Goal: Information Seeking & Learning: Learn about a topic

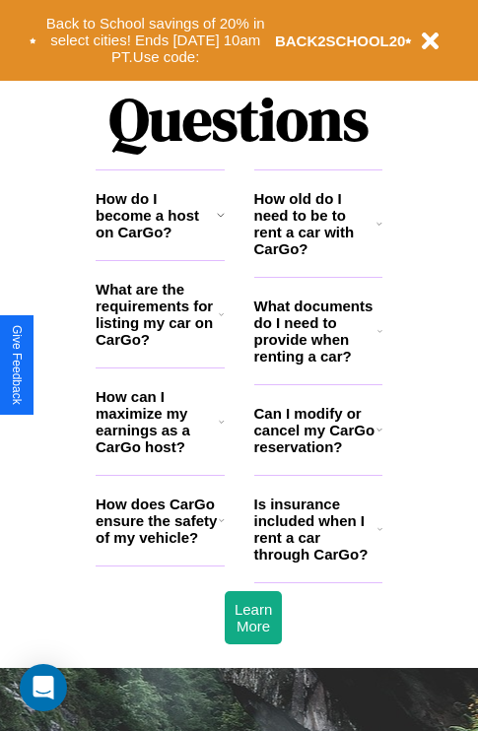
scroll to position [2388, 0]
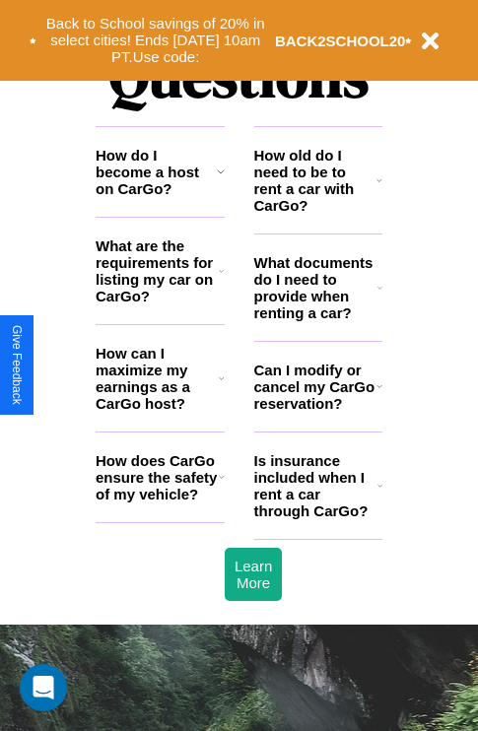
click at [220, 179] on icon at bounding box center [221, 172] width 8 height 16
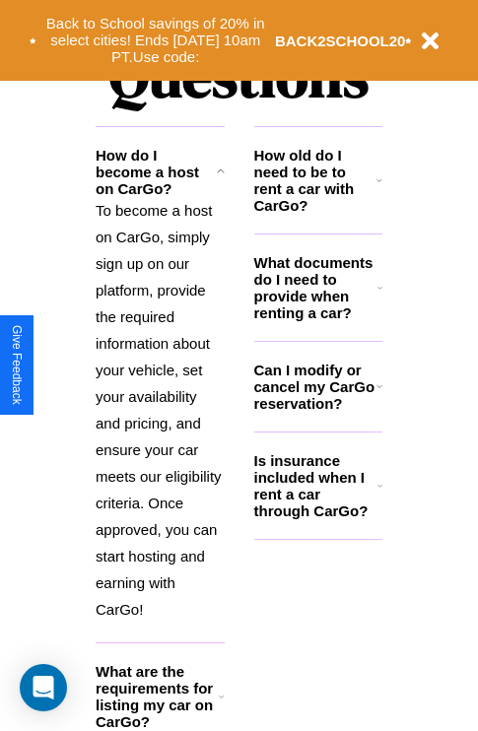
click at [317, 517] on h3 "Is insurance included when I rent a car through CarGo?" at bounding box center [315, 485] width 123 height 67
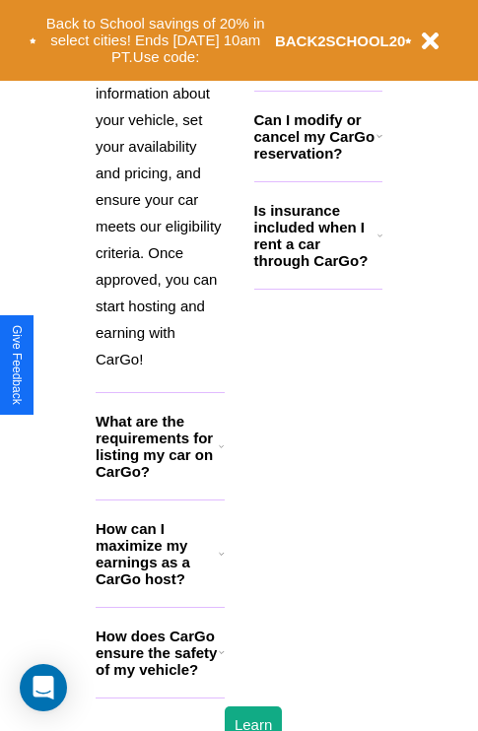
click at [160, 678] on h3 "How does CarGo ensure the safety of my vehicle?" at bounding box center [157, 653] width 123 height 50
click at [160, 478] on h3 "What are the requirements for listing my car on CarGo?" at bounding box center [157, 446] width 123 height 67
click at [317, 7] on div "Back to School savings of 20% in select cities! Ends [DATE] 10am PT. Use code: …" at bounding box center [239, 40] width 478 height 81
